Goal: Task Accomplishment & Management: Complete application form

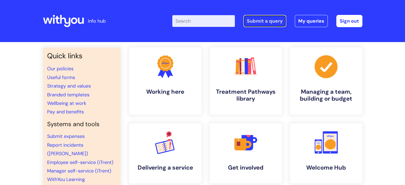
click at [269, 20] on link "Submit a query" at bounding box center [264, 21] width 43 height 12
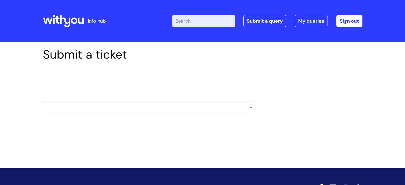
click at [250, 107] on select "HR / People IT and Support Clinical Drug Alerts Finance Accounts Data Support T…" at bounding box center [148, 107] width 210 height 12
select select "property_&_estates"
click at [43, 101] on select "HR / People IT and Support Clinical Drug Alerts Finance Accounts Data Support T…" at bounding box center [148, 107] width 210 height 12
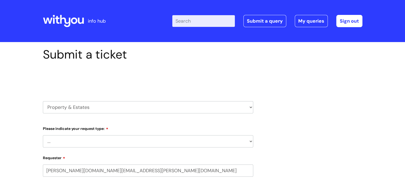
select select "80004418200"
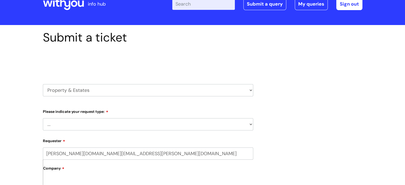
scroll to position [27, 0]
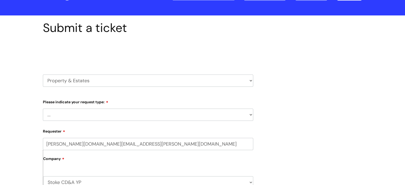
click at [249, 115] on select "... Facilities Support Lease/ Tenancy Agreements Health & Safety and Environmen…" at bounding box center [148, 115] width 210 height 12
select select "Facilities Support"
click at [43, 109] on select "... Facilities Support Lease/ Tenancy Agreements Health & Safety and Environmen…" at bounding box center [148, 115] width 210 height 12
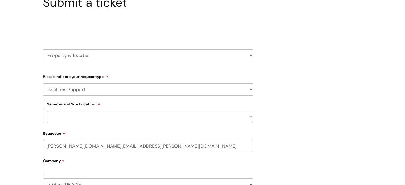
scroll to position [53, 0]
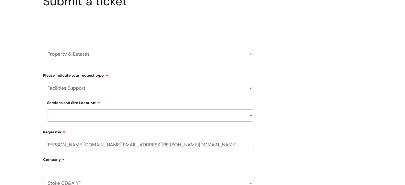
click at [250, 115] on select "... Cleethorpes Darlington Tubwell Darlington Coniscliffe Grimsby Preston Redca…" at bounding box center [150, 115] width 206 height 12
select select "[GEOGRAPHIC_DATA]"
click at [47, 109] on select "... Cleethorpes Darlington Tubwell Darlington Coniscliffe Grimsby Preston Redca…" at bounding box center [150, 115] width 206 height 12
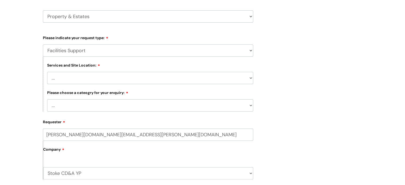
scroll to position [106, 0]
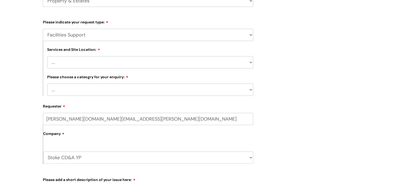
click at [251, 92] on select "... Electrical and Lighting Plumbing and Drainage Heating and Cooling Fixtures,…" at bounding box center [150, 90] width 206 height 12
select select "Fixtures, Fittings, and Furniture"
click at [47, 84] on select "... Electrical and Lighting Plumbing and Drainage Heating and Cooling Fixtures,…" at bounding box center [150, 90] width 206 height 12
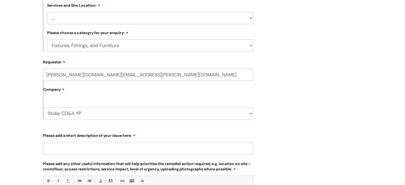
scroll to position [160, 0]
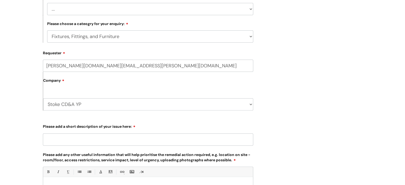
click at [172, 139] on input "Please add a short description of your issue here:" at bounding box center [148, 139] width 210 height 12
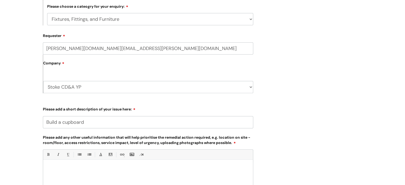
scroll to position [186, 0]
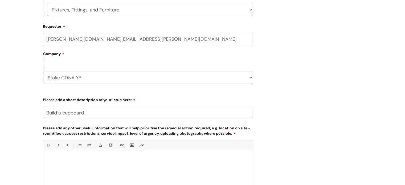
type input "Build a cupboard"
click at [55, 156] on div at bounding box center [148, 171] width 210 height 37
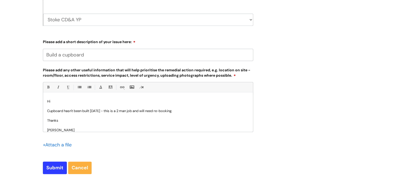
scroll to position [244, 0]
click at [52, 168] on input "Submit" at bounding box center [55, 167] width 24 height 12
type input "Please Wait..."
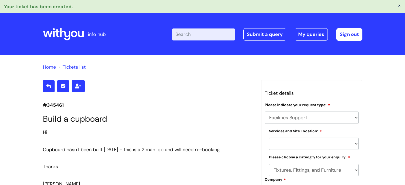
select select "Facilities Support"
select select "[GEOGRAPHIC_DATA]"
select select "Fixtures, Fittings, and Furniture"
